Goal: Task Accomplishment & Management: Use online tool/utility

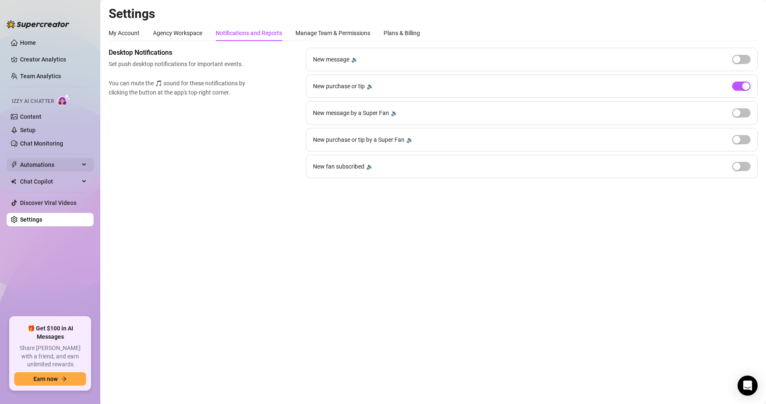
click at [65, 164] on span "Automations" at bounding box center [49, 164] width 59 height 13
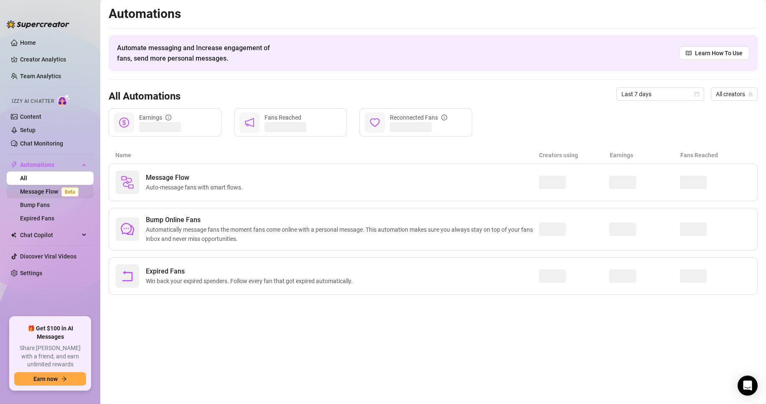
click at [59, 193] on link "Message Flow Beta" at bounding box center [51, 191] width 62 height 7
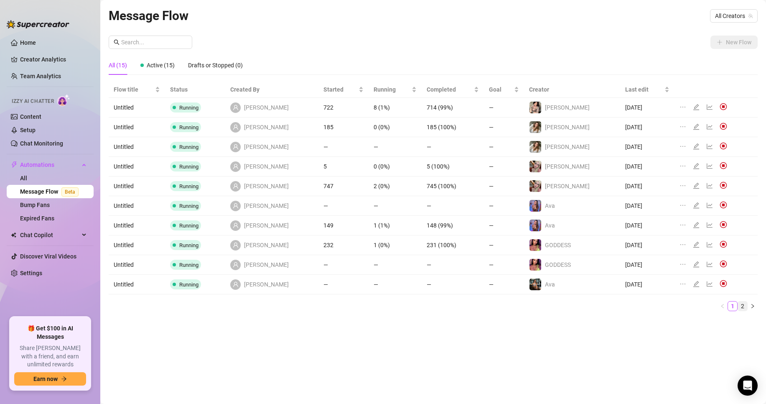
click at [745, 305] on link "2" at bounding box center [742, 305] width 9 height 9
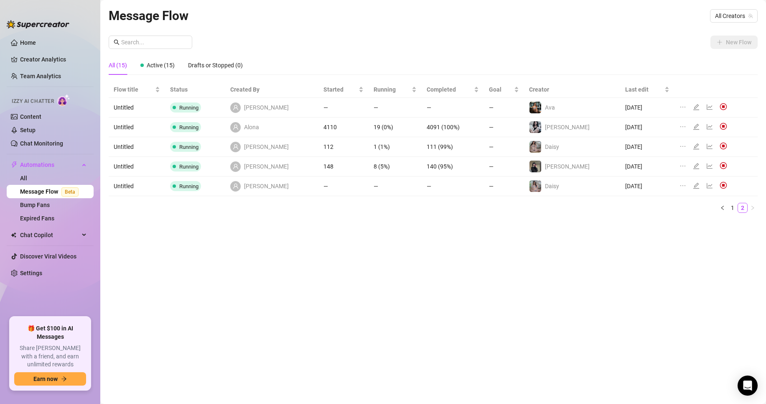
click at [687, 123] on div at bounding box center [705, 127] width 51 height 9
click at [693, 126] on icon "edit" at bounding box center [696, 126] width 7 height 7
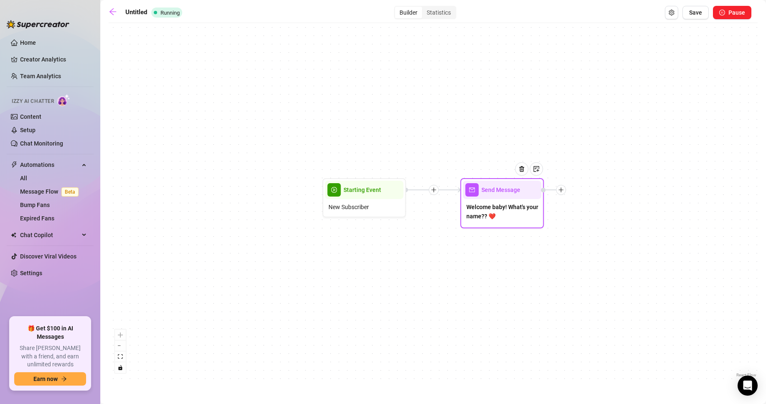
click at [532, 217] on span "Welcome baby! What's your name?? ❤️" at bounding box center [503, 211] width 72 height 18
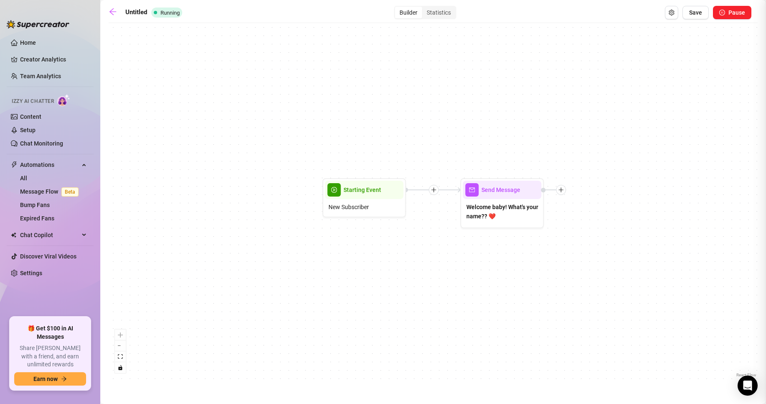
type textarea "Welcome baby! What's your name?? ❤️"
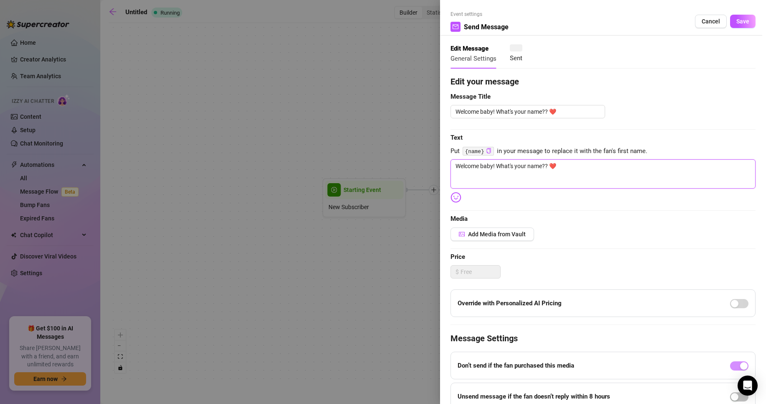
drag, startPoint x: 584, startPoint y: 189, endPoint x: 577, endPoint y: 176, distance: 14.4
click at [584, 188] on textarea "Welcome baby! What's your name?? ❤️" at bounding box center [603, 173] width 305 height 29
click at [549, 161] on textarea "Welcome baby! What's your name?? ❤️" at bounding box center [603, 173] width 305 height 29
type textarea "Welcome baby! What's your name?? ❤️"
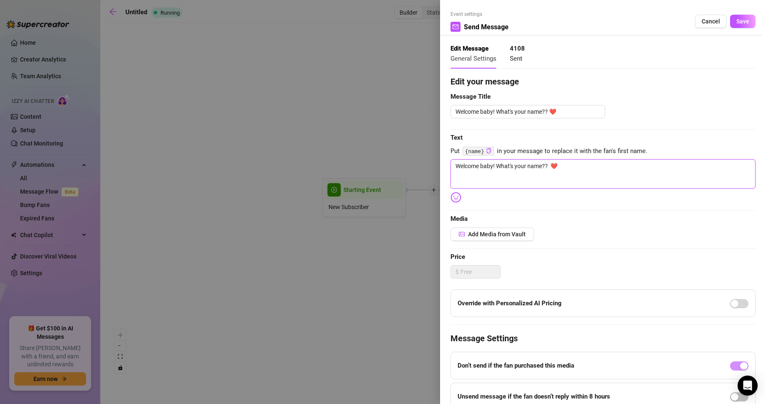
type textarea "Welcome baby! What's your name?? H ❤️"
type textarea "Welcome baby! What's your name?? Ha ❤️"
type textarea "Welcome baby! What's your name?? Hav ❤️"
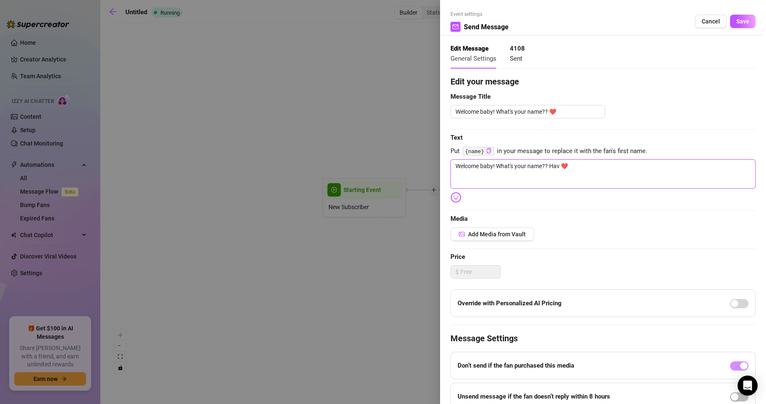
type textarea "Welcome baby! What's your name?? Hav ❤️"
type textarea "Welcome baby! What's your name?? Have ❤️"
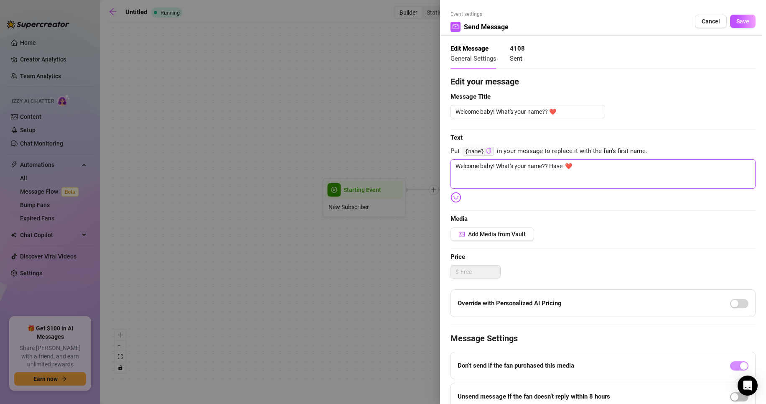
type textarea "Welcome baby! What's your name?? Have y ❤️"
type textarea "Welcome baby! What's your name?? Have yo ❤️"
type textarea "Welcome baby! What's your name?? Have you ❤️"
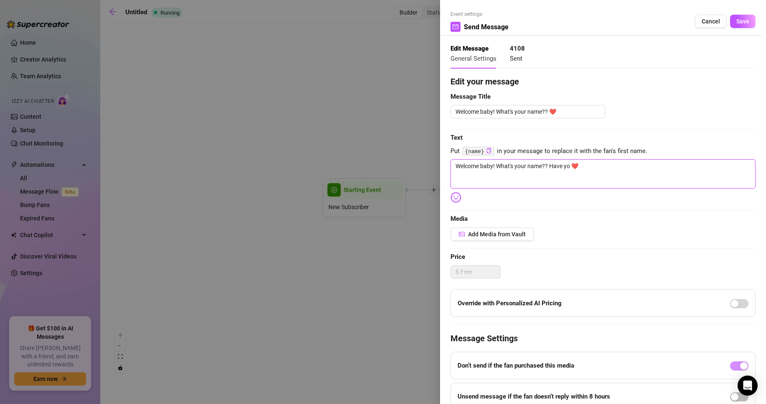
type textarea "Welcome baby! What's your name?? Have you ❤️"
type textarea "Welcome baby! What's your name?? Have you s ❤️"
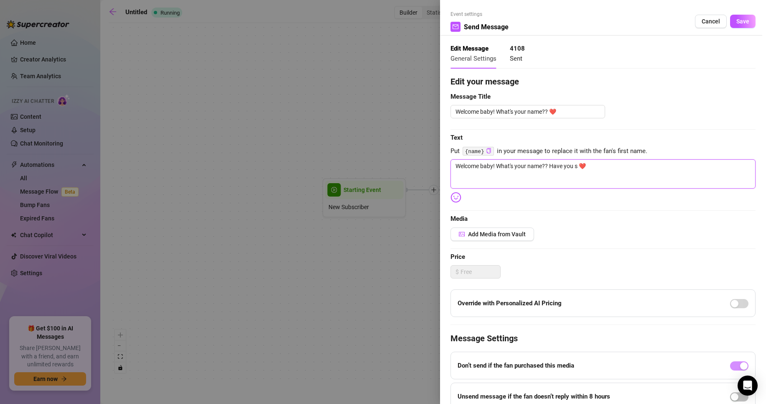
type textarea "Welcome baby! What's your name?? Have you se ❤️"
type textarea "Welcome baby! What's your name?? Have you see ❤️"
type textarea "Welcome baby! What's your name?? Have you seen ❤️"
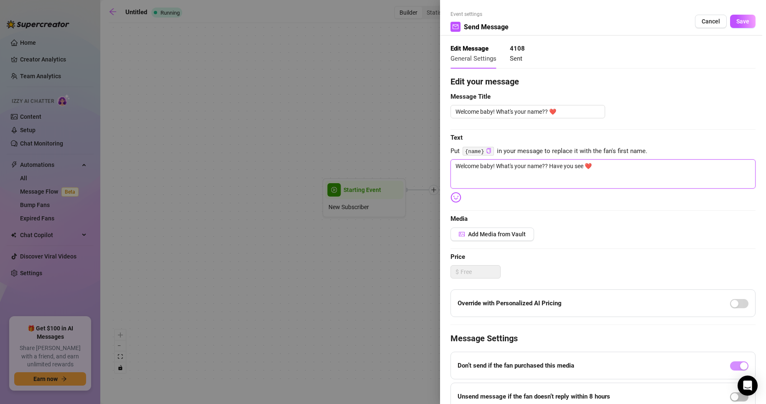
type textarea "Welcome baby! What's your name?? Have you seen ❤️"
type textarea "Welcome baby! What's your name?? Have you seen a ❤️"
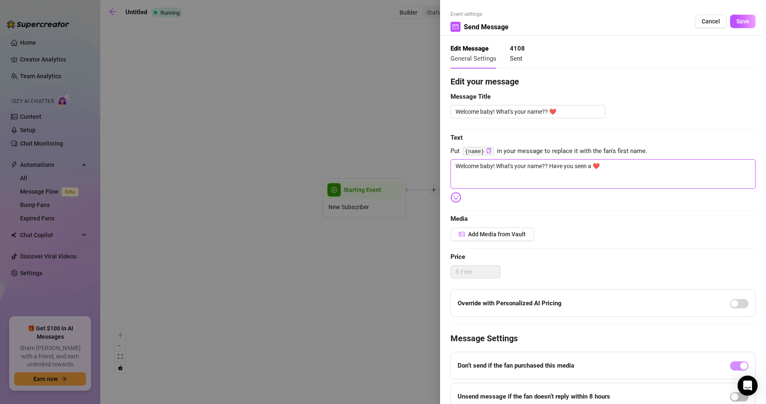
type textarea "Welcome baby! What's your name?? Have you seen a ❤️"
type textarea "Welcome baby! What's your name?? Have you seen a B ❤️"
type textarea "Welcome baby! What's your name?? Have you seen a BL ❤️"
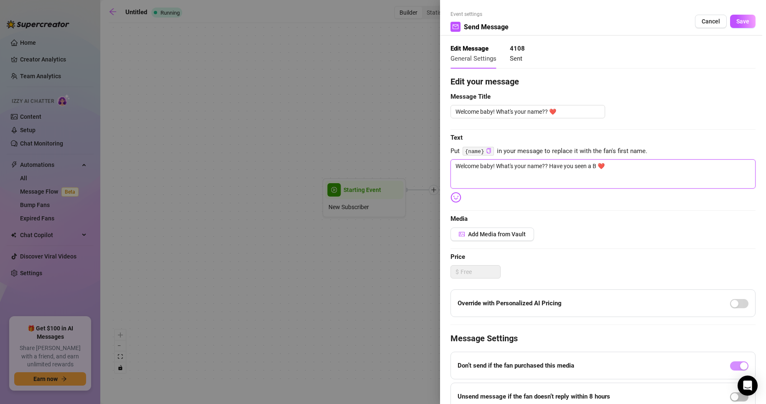
type textarea "Welcome baby! What's your name?? Have you seen a BL ❤️"
type textarea "Welcome baby! What's your name?? Have you seen a BLU ❤️"
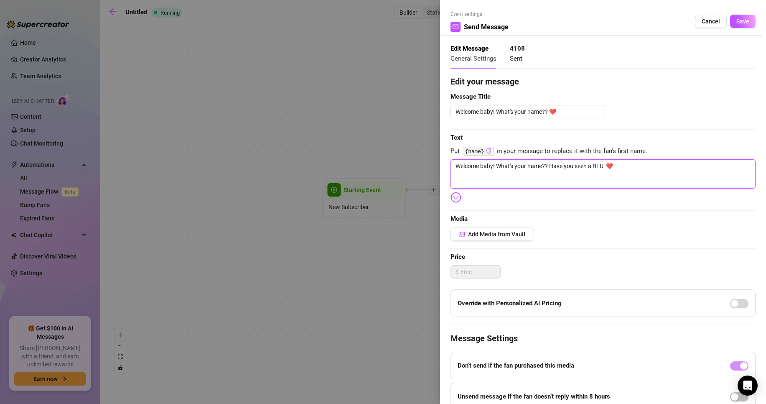
type textarea "Welcome baby! What's your name?? Have you seen a BLU ❤️"
type textarea "Welcome baby! What's your name?? Have you seen a BLUE ❤️"
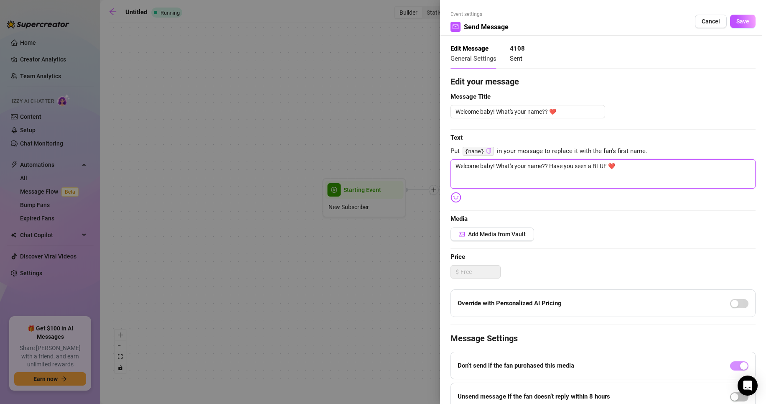
type textarea "Welcome baby! What's your name?? Have you seen a BLUE ❤️"
type textarea "Welcome baby! What's your name?? Have you seen a BLUE G ❤️"
type textarea "Welcome baby! What's your name?? Have you seen a BLUE GI ❤️"
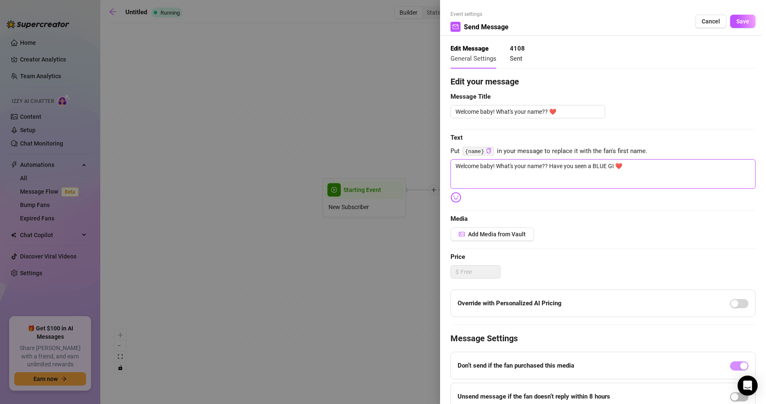
type textarea "Welcome baby! What's your name?? Have you seen a BLUE GIR ❤️"
type textarea "Welcome baby! What's your name?? Have you seen a BLUE GIRL ❤️"
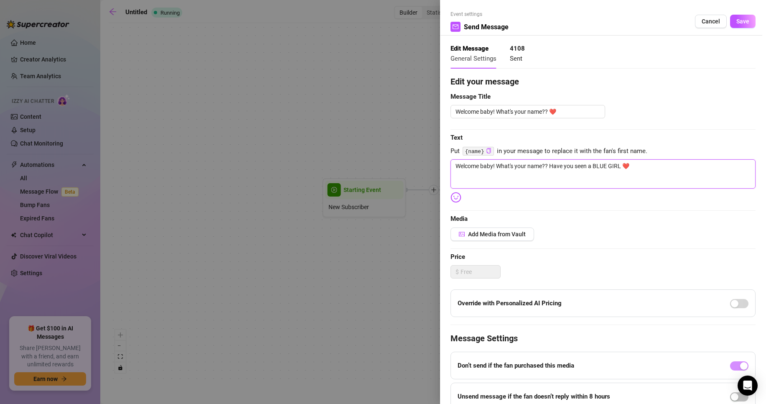
type textarea "Welcome baby! What's your name?? Have you seen a BLUE GIRL ❤️"
type textarea "Welcome baby! What's your name?? Have you seen a BLUE GIRL B ❤️"
type textarea "Welcome baby! What's your name?? Have you seen a BLUE GIRL BE ❤️"
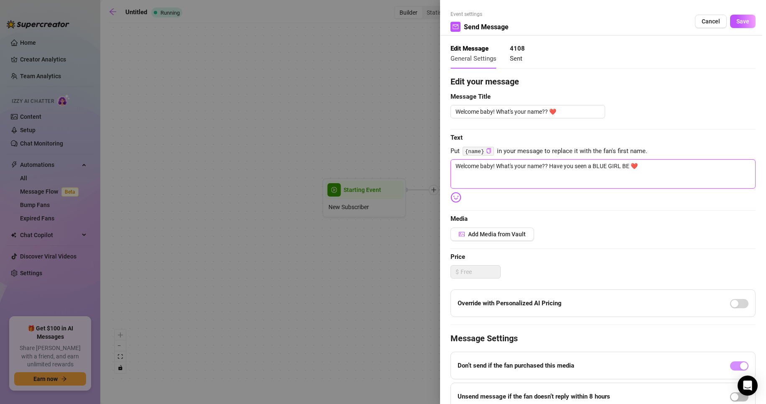
type textarea "Welcome baby! What's your name?? Have you seen a BLUE GIRL BEF ❤️"
type textarea "Welcome baby! What's your name?? Have you seen a BLUE GIRL BEFO ❤️"
type textarea "Welcome baby! What's your name?? Have you seen a BLUE GIRL BEFOR ❤️"
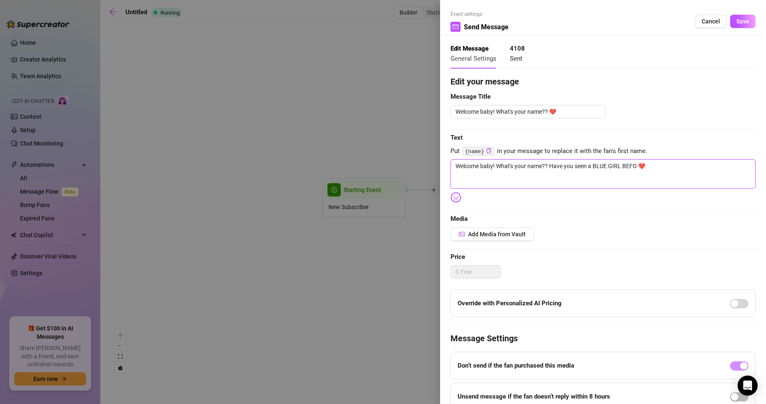
type textarea "Welcome baby! What's your name?? Have you seen a BLUE GIRL BEFOR ❤️"
type textarea "Welcome baby! What's your name?? Have you seen a BLUE GIRL BEFORE ❤️"
type textarea "Welcome baby! What's your name?? Have you seen a BLUE GIRL BEFORE? ❤️"
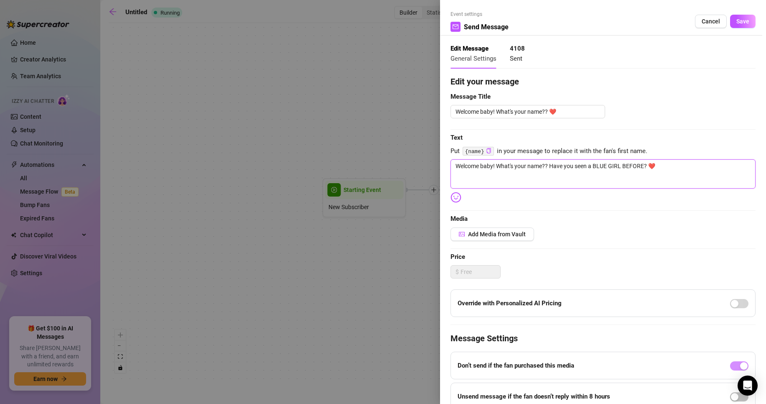
type textarea "Welcome baby! What's your name?? Have you seen a BLUE GIRL BEFORE?? ❤️"
click at [582, 105] on textarea "Welcome baby! What's your name?? ❤️" at bounding box center [528, 111] width 155 height 13
paste textarea "Have you seen a BLUE GIRL BEFORE??"
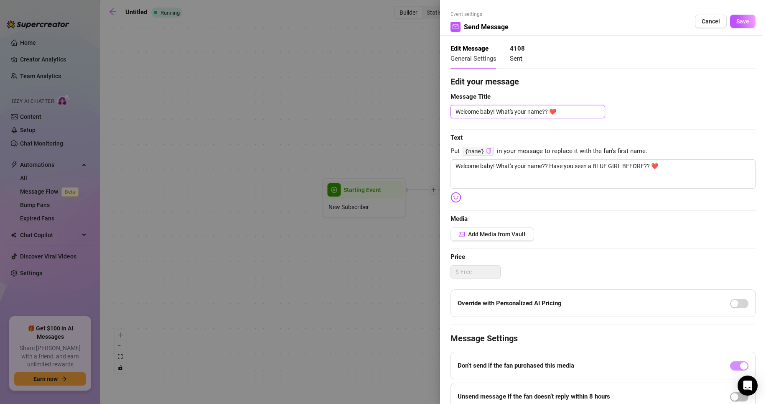
type textarea "Welcome baby! What's your name?? Have you seen a BLUE GIRL BEFORE?? ❤️"
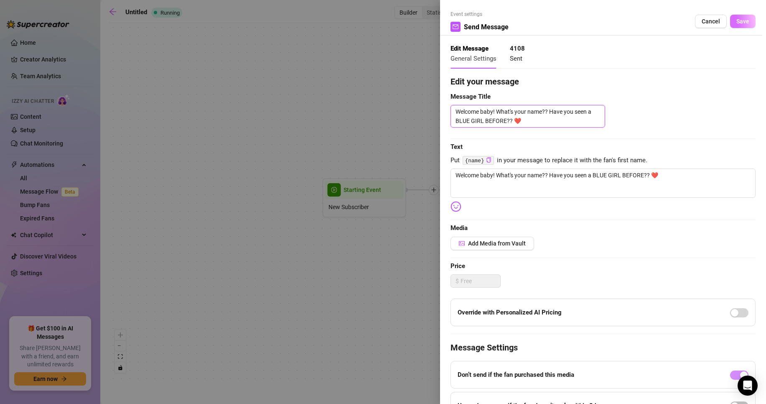
type textarea "Welcome baby! What's your name?? Have you seen a BLUE GIRL BEFORE?? ❤️"
click at [744, 27] on button "Save" at bounding box center [743, 21] width 26 height 13
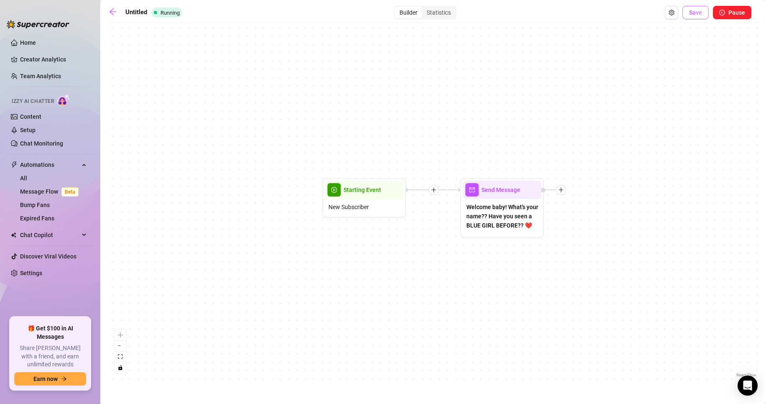
click at [687, 12] on button "Save" at bounding box center [696, 12] width 26 height 13
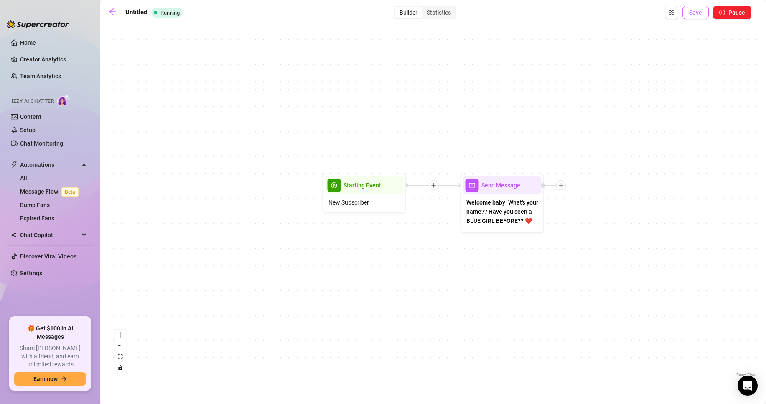
click at [702, 18] on button "Save" at bounding box center [696, 12] width 26 height 13
click at [113, 10] on icon "arrow-left" at bounding box center [113, 12] width 8 height 8
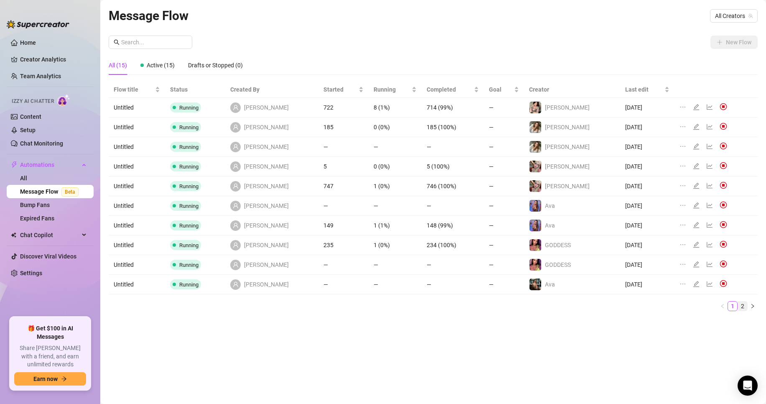
click at [738, 302] on li "2" at bounding box center [743, 306] width 10 height 10
